Goal: Information Seeking & Learning: Learn about a topic

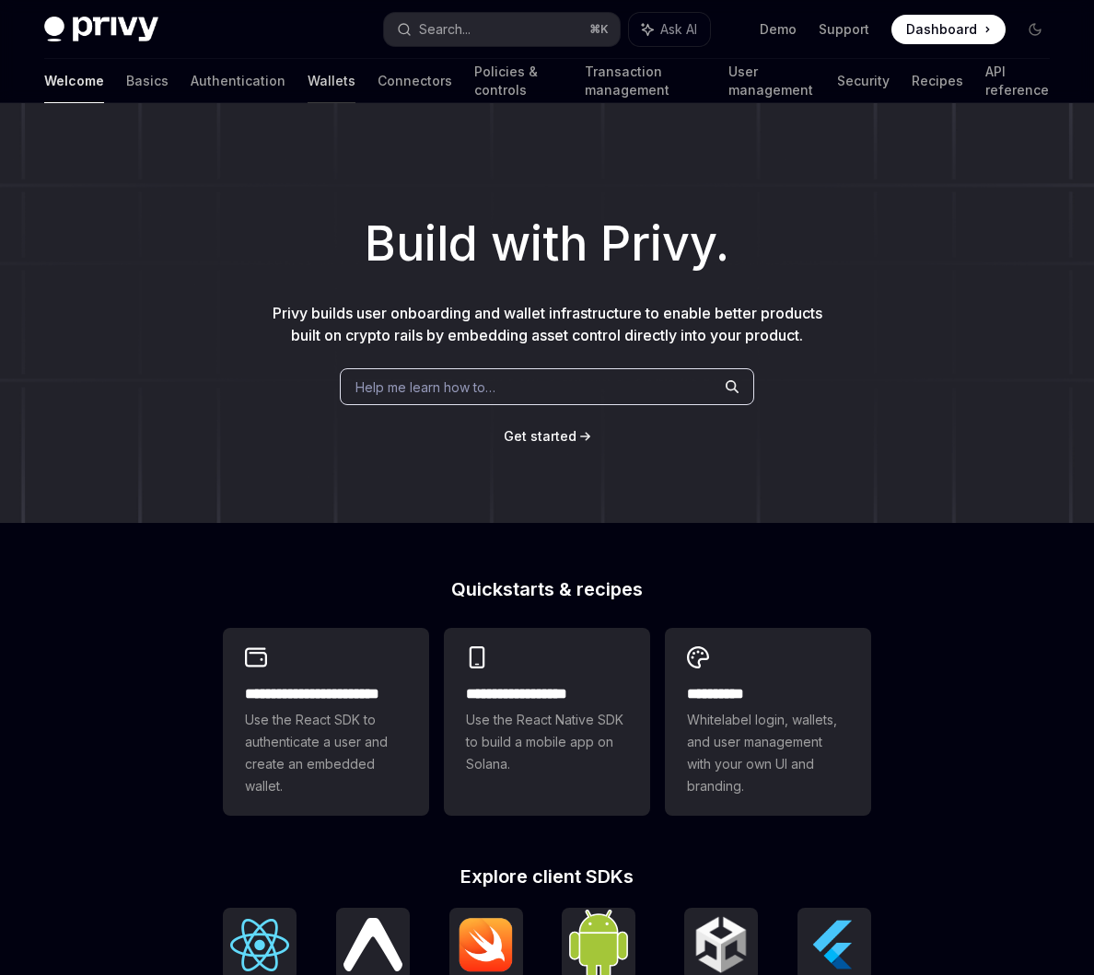
click at [307, 81] on link "Wallets" at bounding box center [331, 81] width 48 height 44
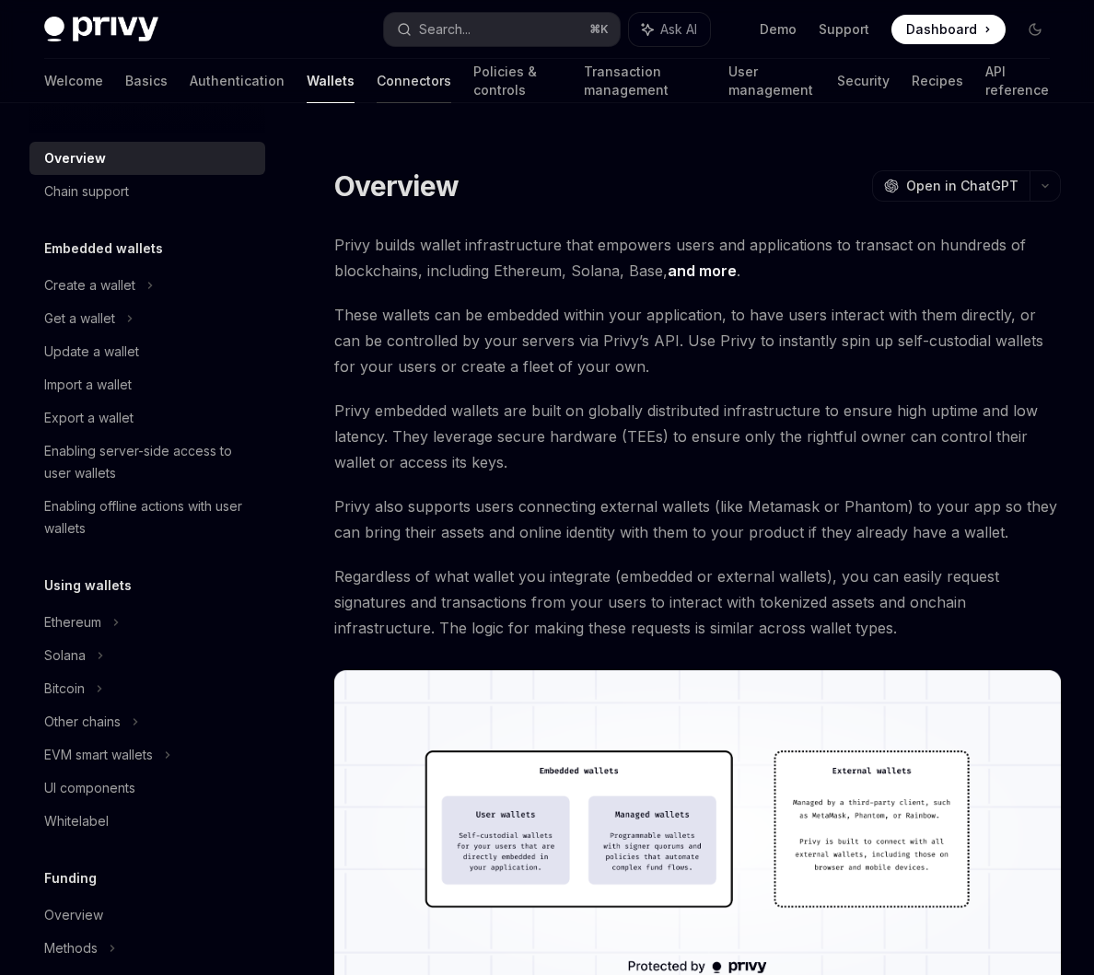
click at [377, 83] on link "Connectors" at bounding box center [414, 81] width 75 height 44
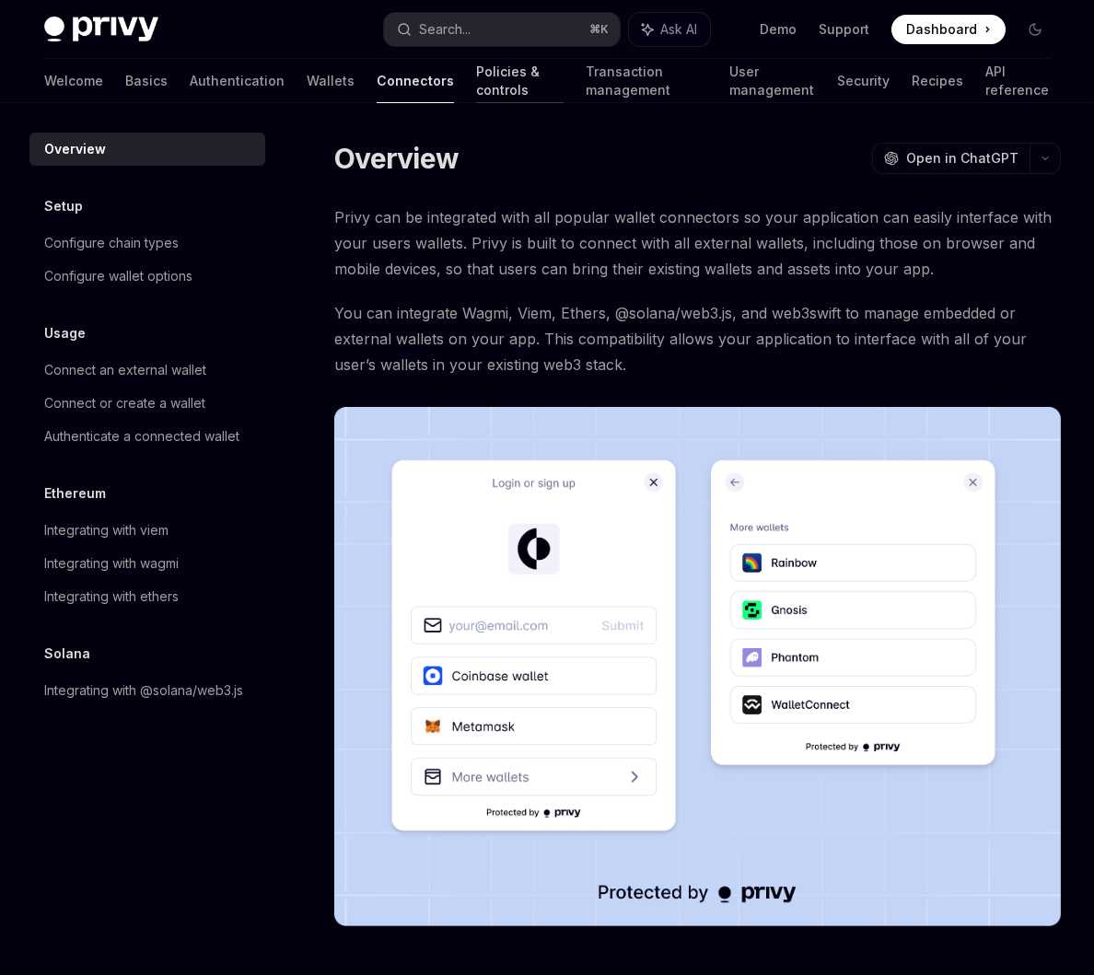
click at [476, 97] on link "Policies & controls" at bounding box center [519, 81] width 87 height 44
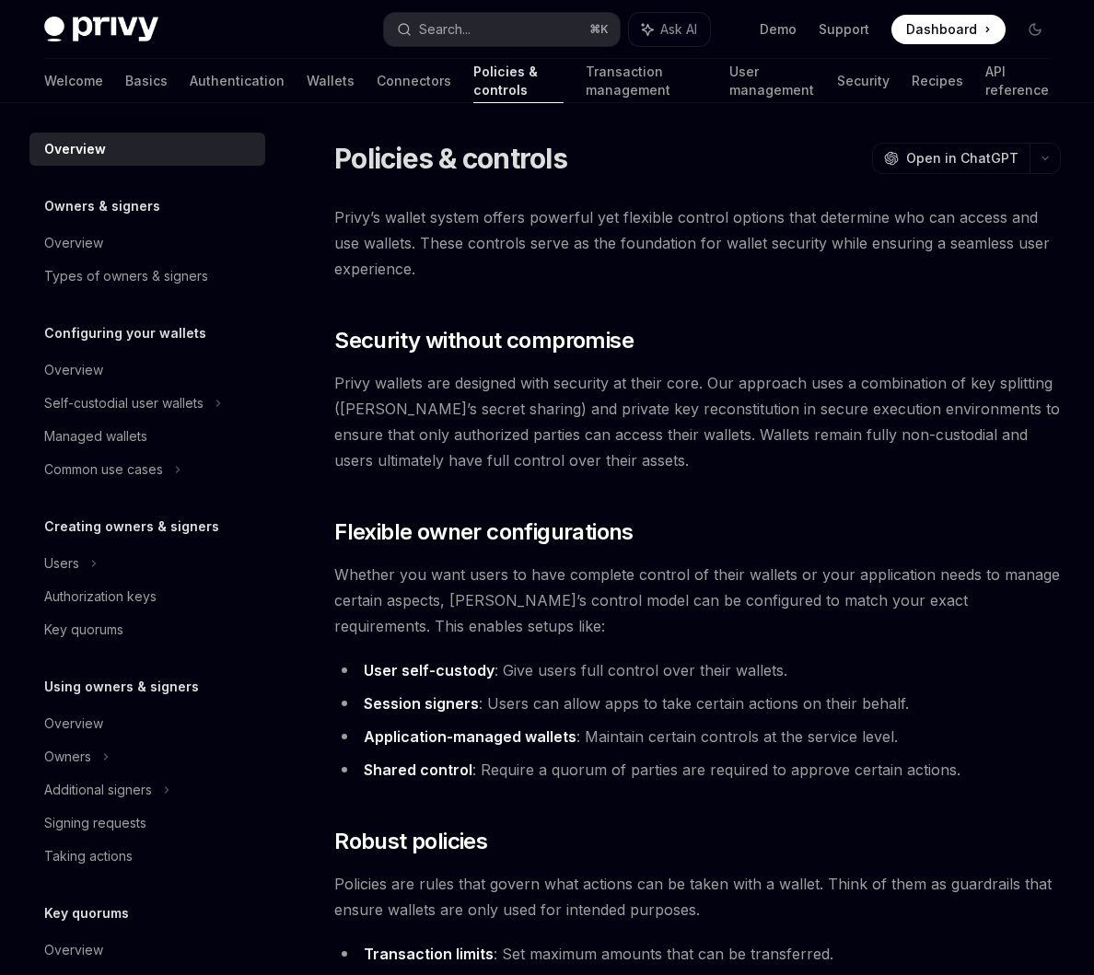
click at [585, 97] on link "Transaction management" at bounding box center [646, 81] width 122 height 44
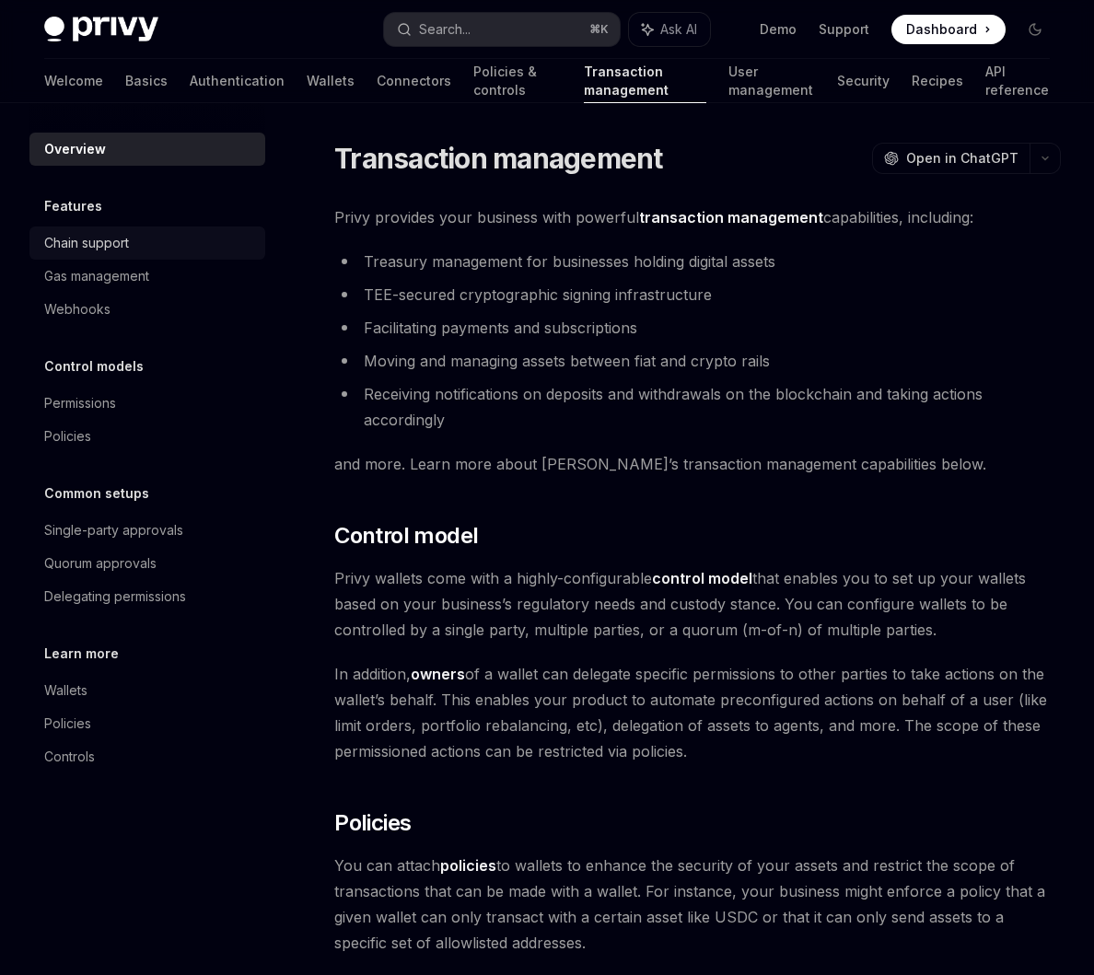
click at [202, 251] on div "Chain support" at bounding box center [149, 243] width 210 height 22
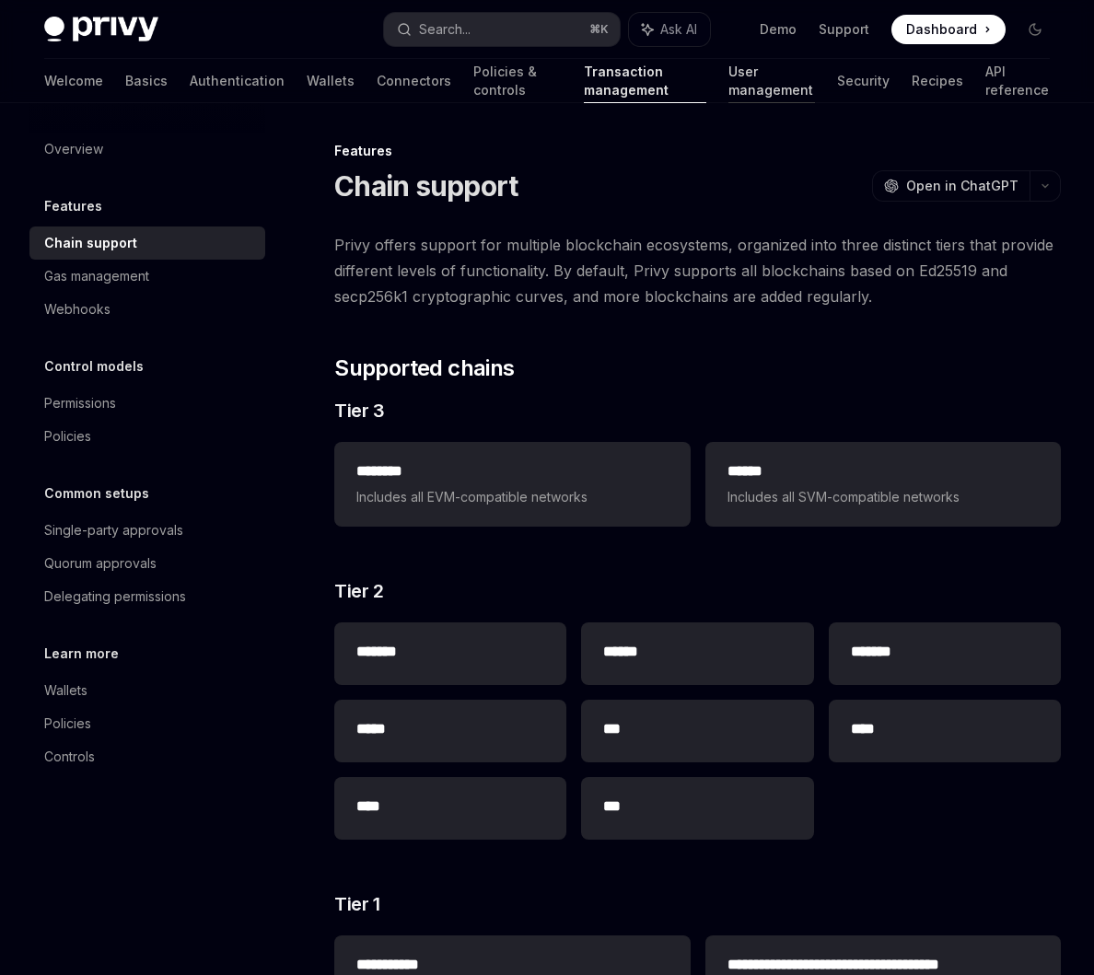
click at [756, 70] on link "User management" at bounding box center [771, 81] width 87 height 44
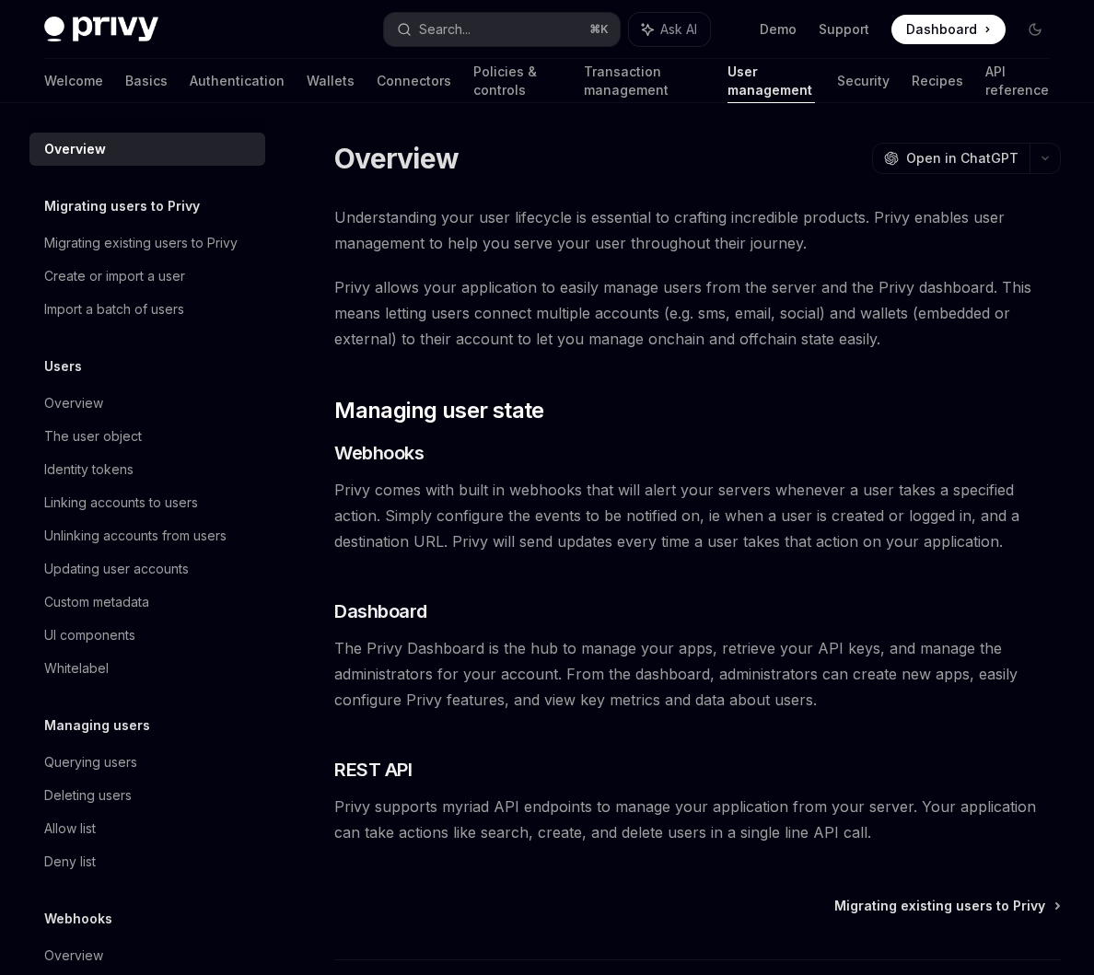
click at [945, 29] on span "Dashboard" at bounding box center [941, 29] width 71 height 18
click at [92, 30] on img at bounding box center [101, 30] width 114 height 26
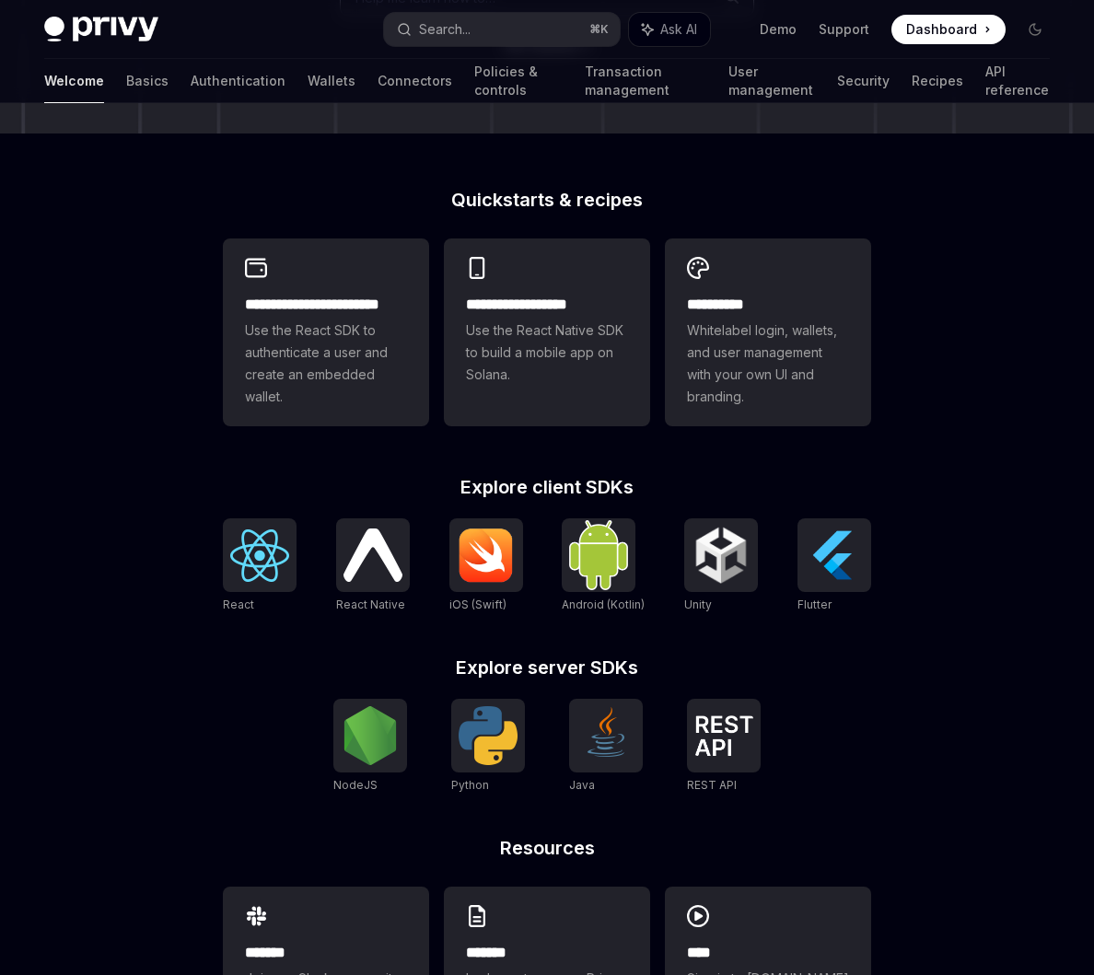
scroll to position [489, 0]
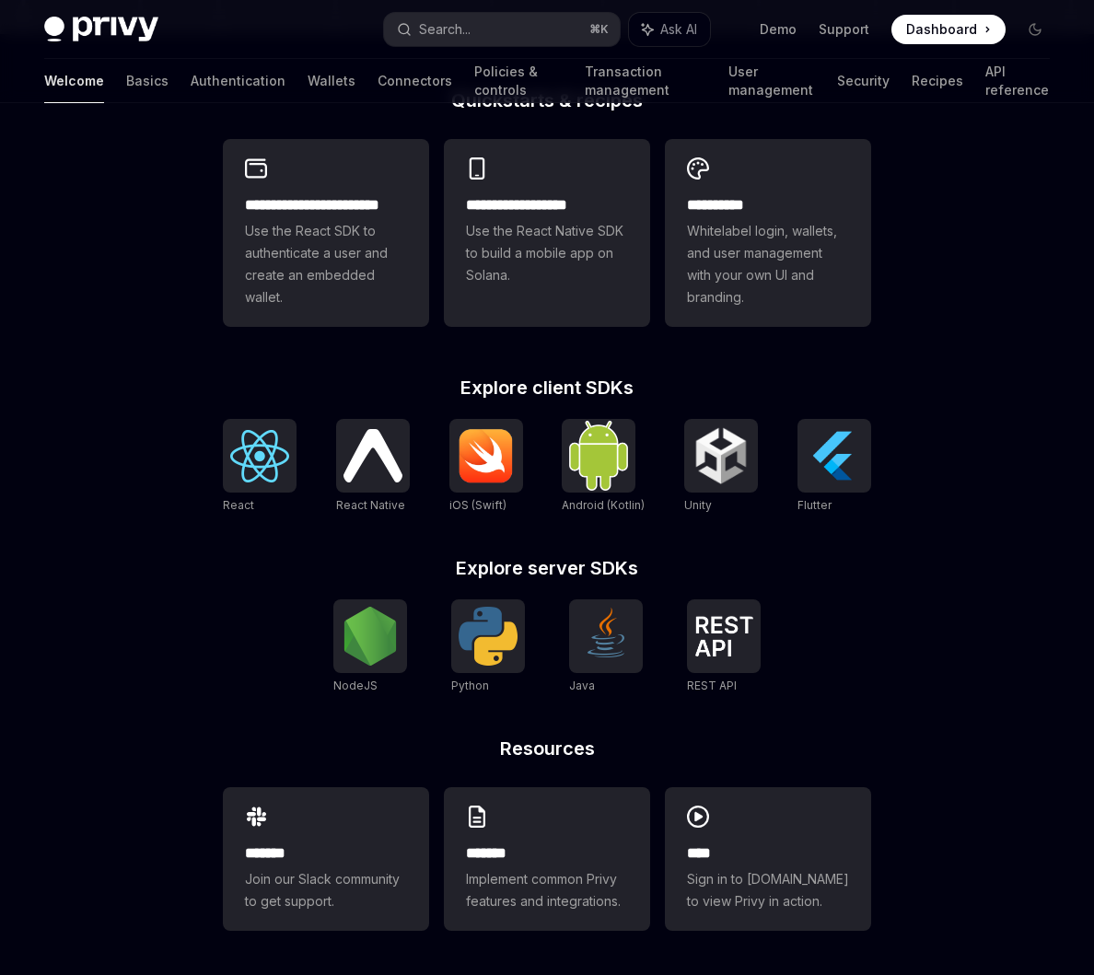
click at [128, 39] on img at bounding box center [101, 30] width 114 height 26
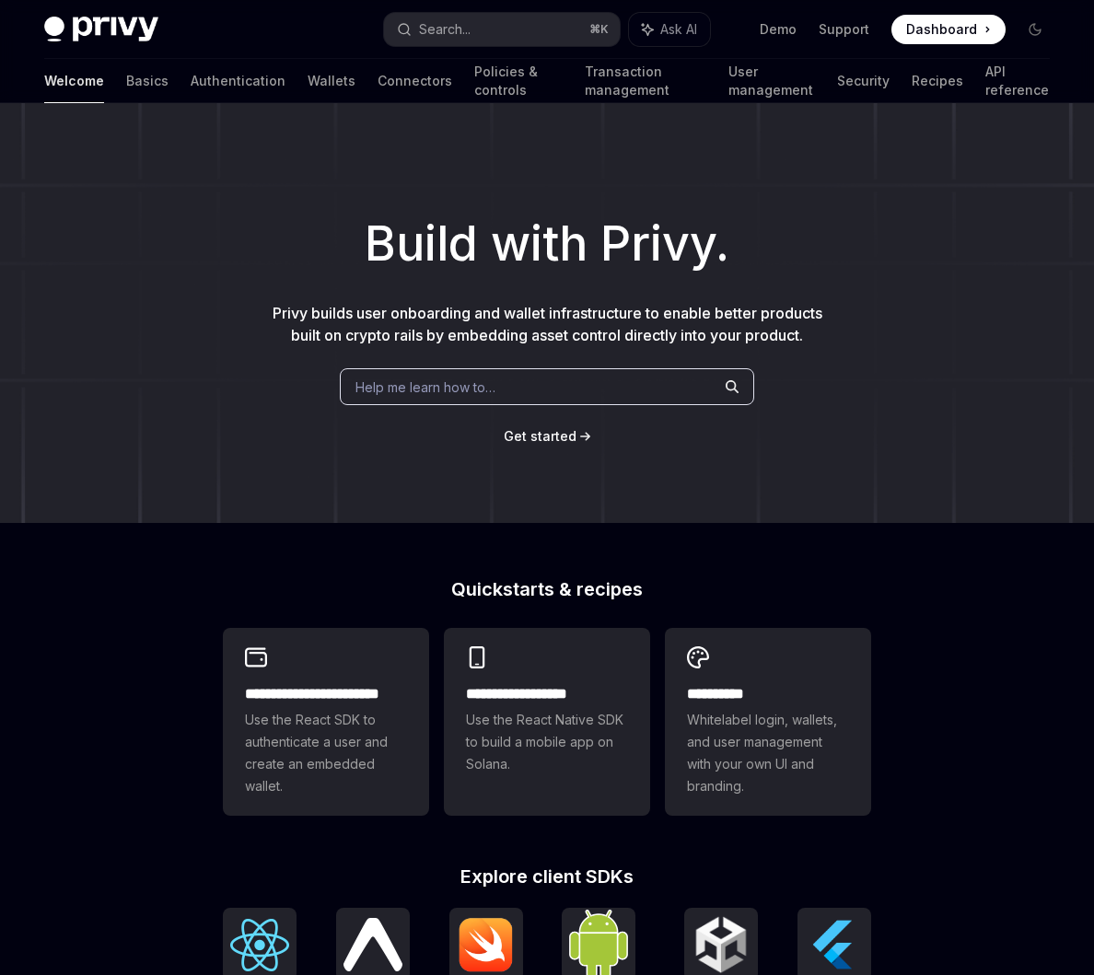
click at [159, 27] on div "Privy Docs home page" at bounding box center [206, 30] width 325 height 26
click at [124, 28] on img at bounding box center [101, 30] width 114 height 26
type textarea "*"
click at [902, 23] on span at bounding box center [948, 29] width 114 height 29
